Goal: Transaction & Acquisition: Purchase product/service

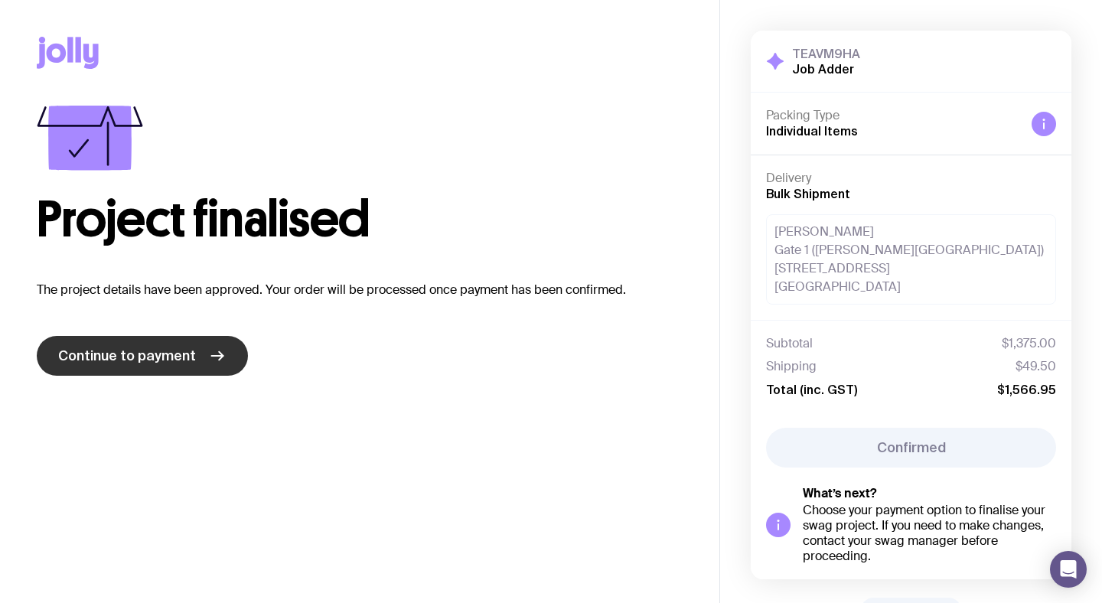
click at [185, 360] on span "Continue to payment" at bounding box center [127, 356] width 138 height 18
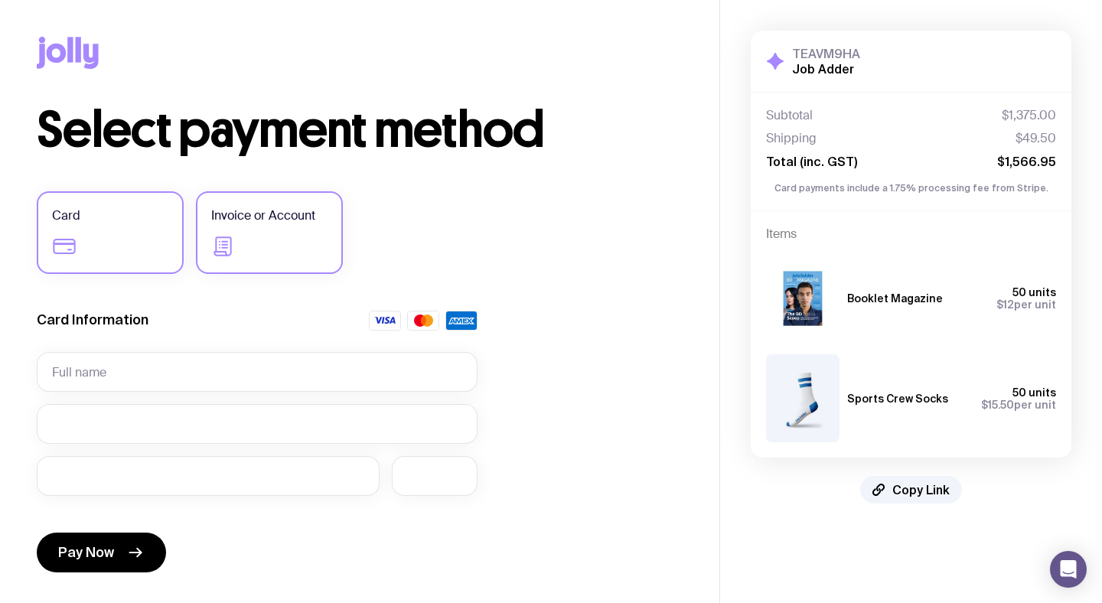
click at [279, 227] on label "Invoice or Account" at bounding box center [269, 232] width 147 height 83
click at [0, 0] on input "Invoice or Account" at bounding box center [0, 0] width 0 height 0
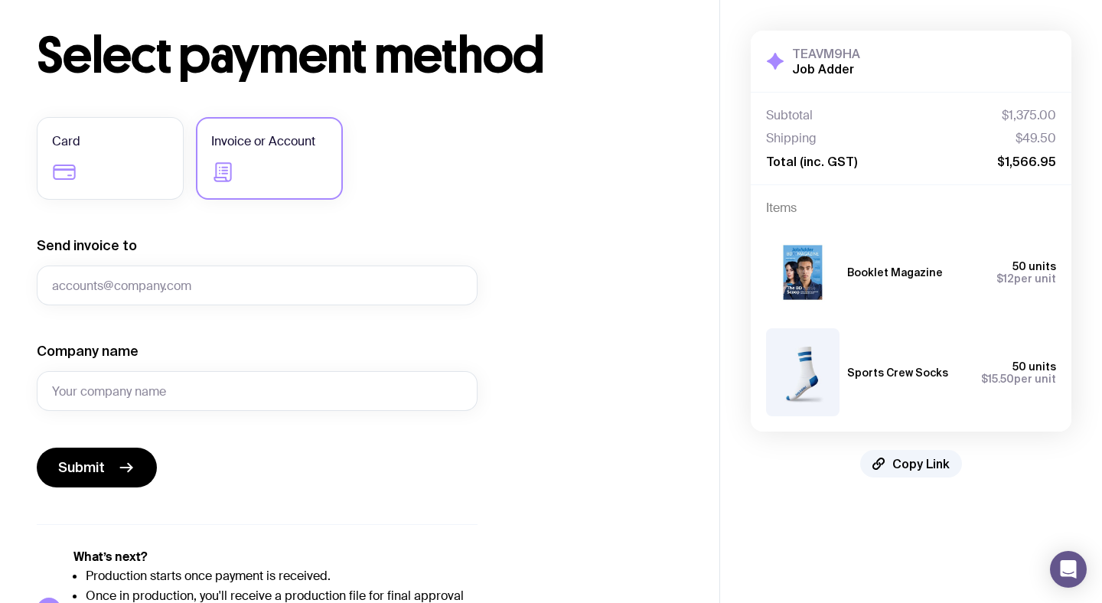
scroll to position [86, 0]
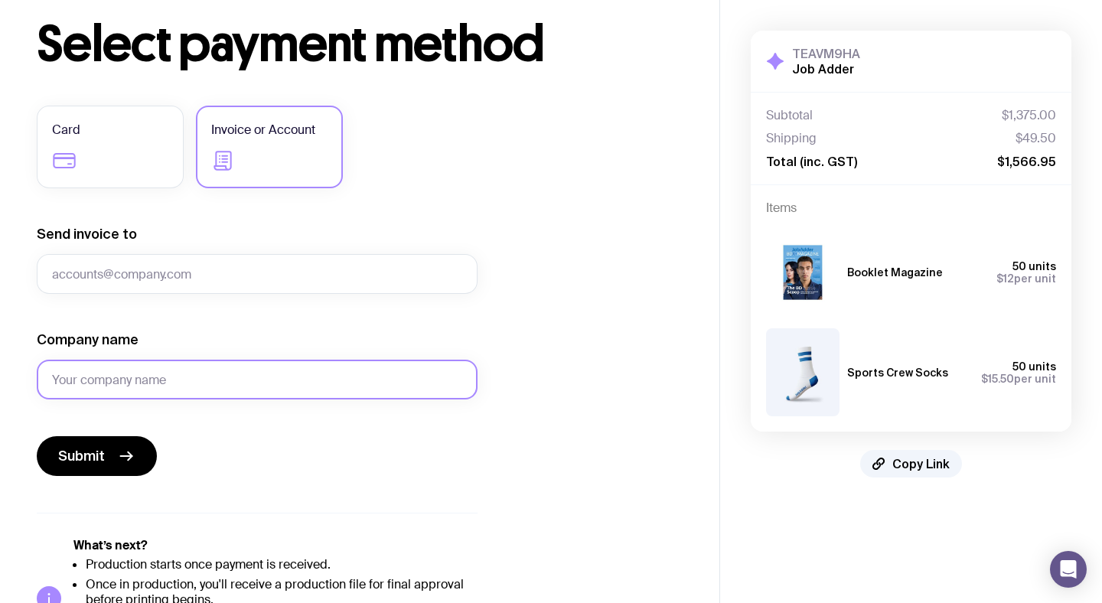
click at [159, 392] on input "Company name" at bounding box center [257, 380] width 441 height 40
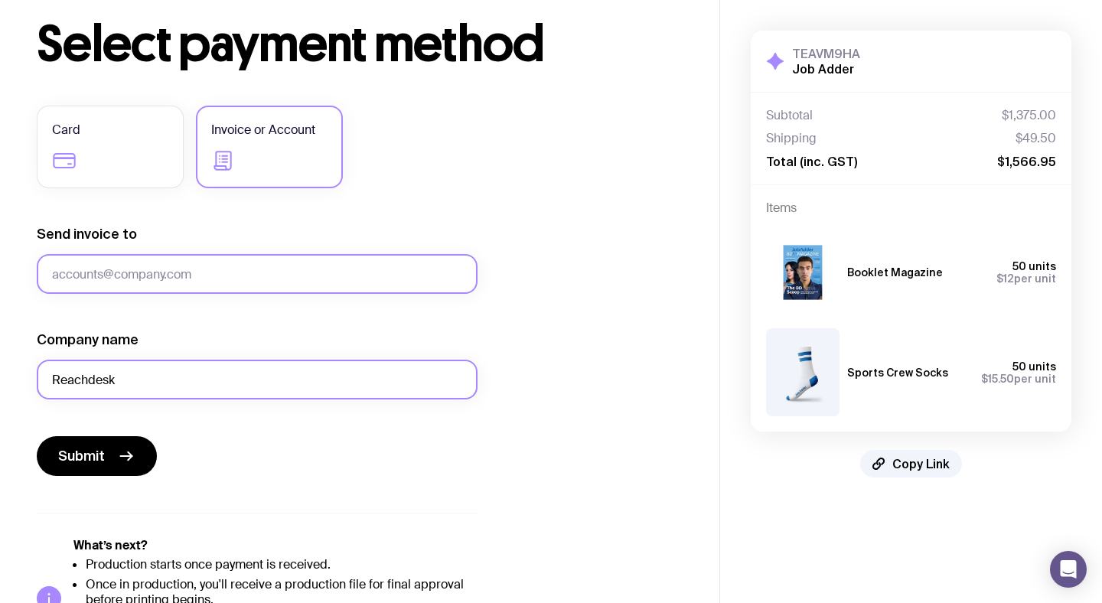
type input "Reachdesk"
click at [251, 273] on input "Send invoice to" at bounding box center [257, 274] width 441 height 40
paste input "[EMAIL_ADDRESS][DOMAIN_NAME]"
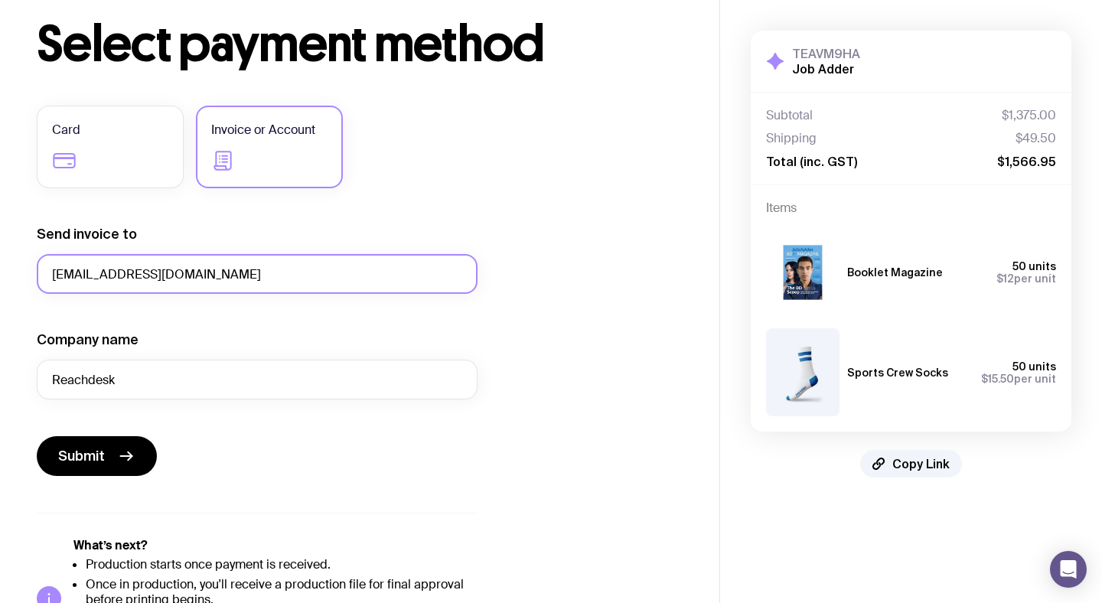
type input "[EMAIL_ADDRESS][DOMAIN_NAME]"
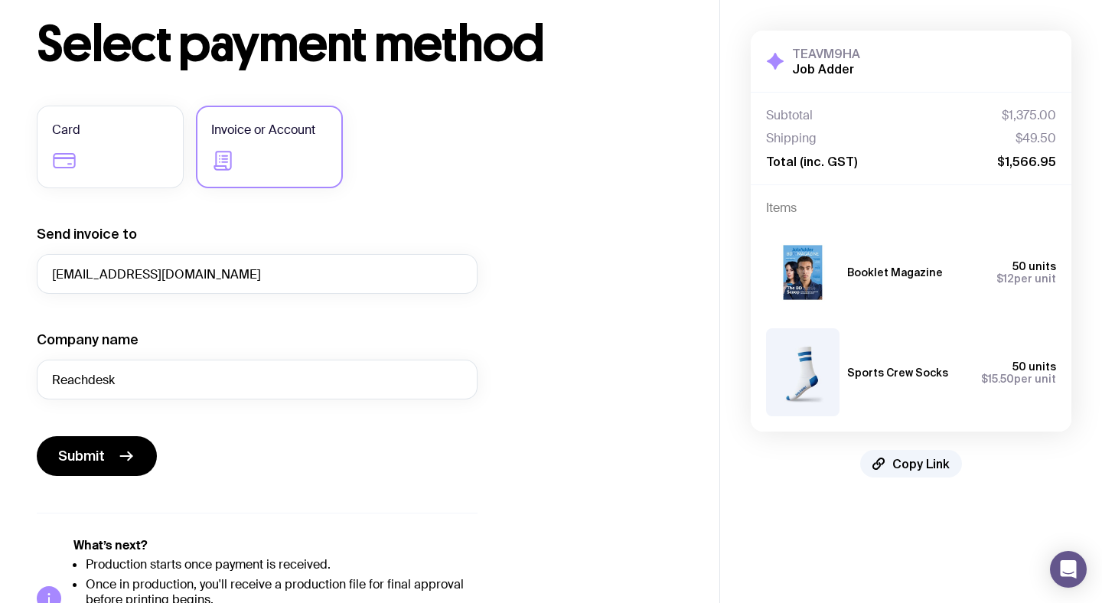
click at [240, 308] on form "Send invoice to [EMAIL_ADDRESS][DOMAIN_NAME] Company name Reachdesk Submit" at bounding box center [257, 350] width 441 height 251
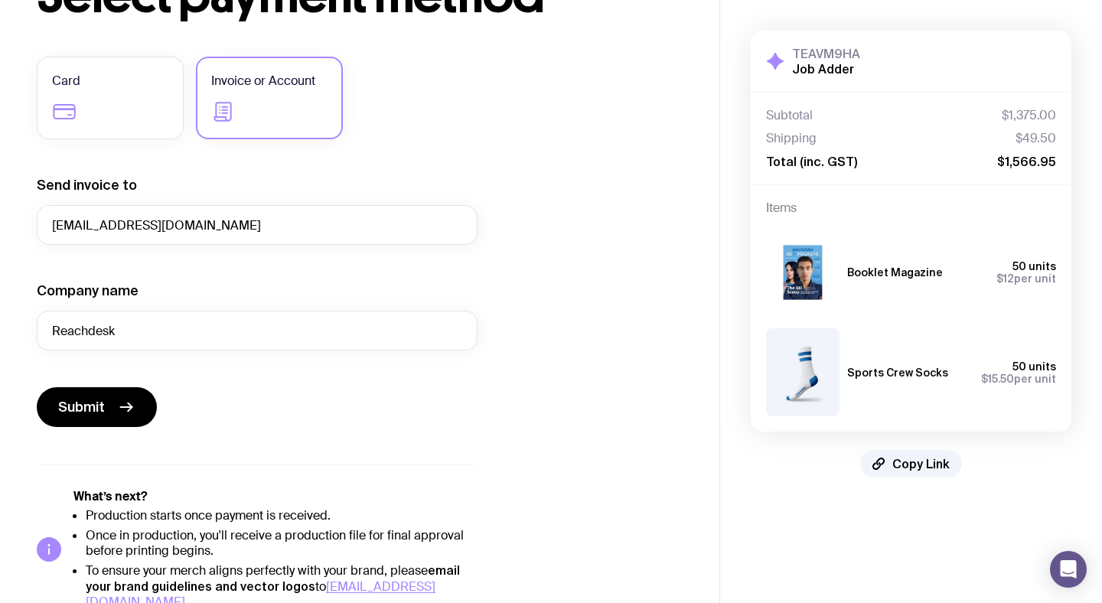
scroll to position [142, 0]
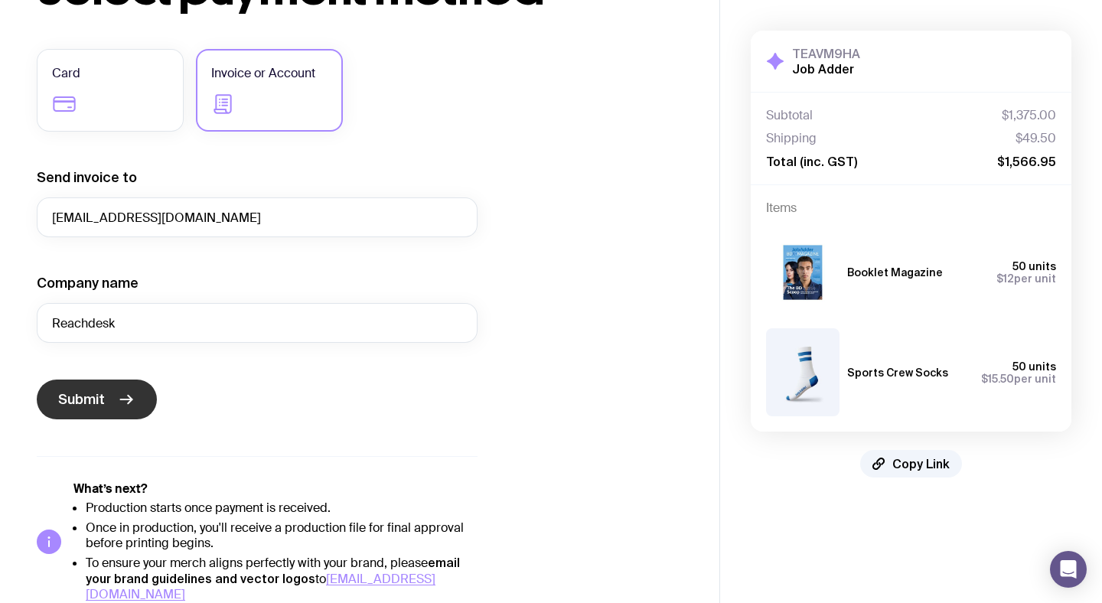
click at [113, 399] on button "Submit" at bounding box center [97, 400] width 120 height 40
